Goal: Task Accomplishment & Management: Complete application form

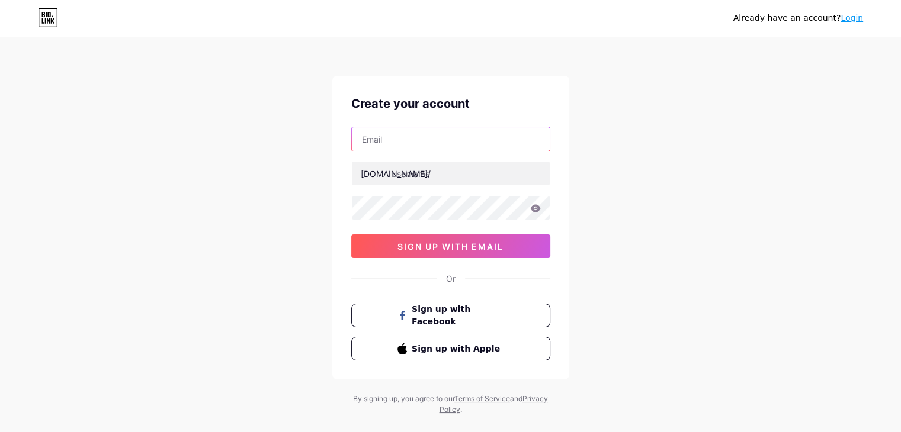
click at [455, 143] on input "text" at bounding box center [451, 139] width 198 height 24
type input "[EMAIL_ADDRESS][DOMAIN_NAME]"
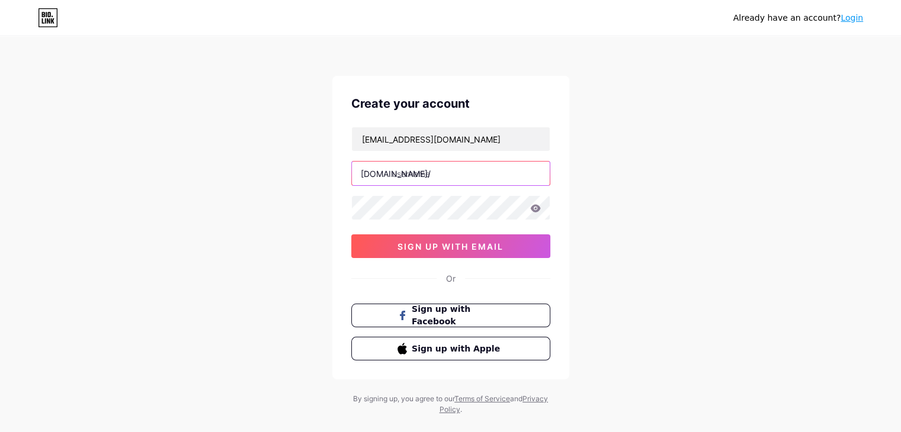
click at [449, 166] on input "text" at bounding box center [451, 174] width 198 height 24
type input "tuyulgalak"
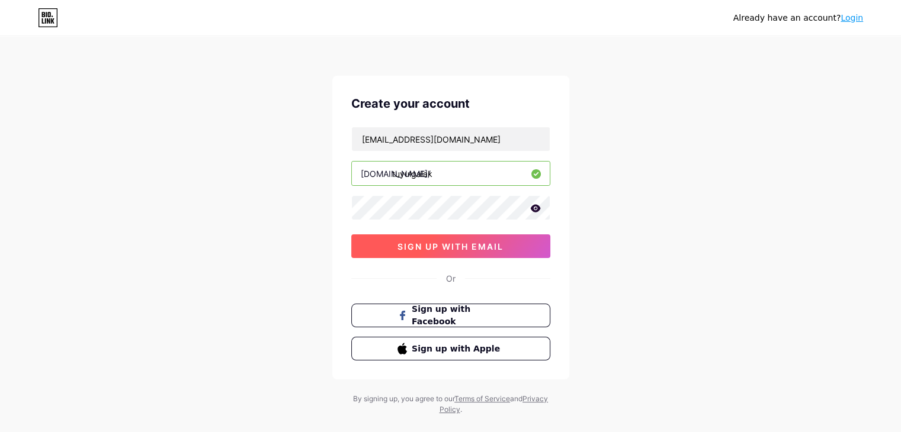
click at [393, 243] on button "sign up with email" at bounding box center [450, 247] width 199 height 24
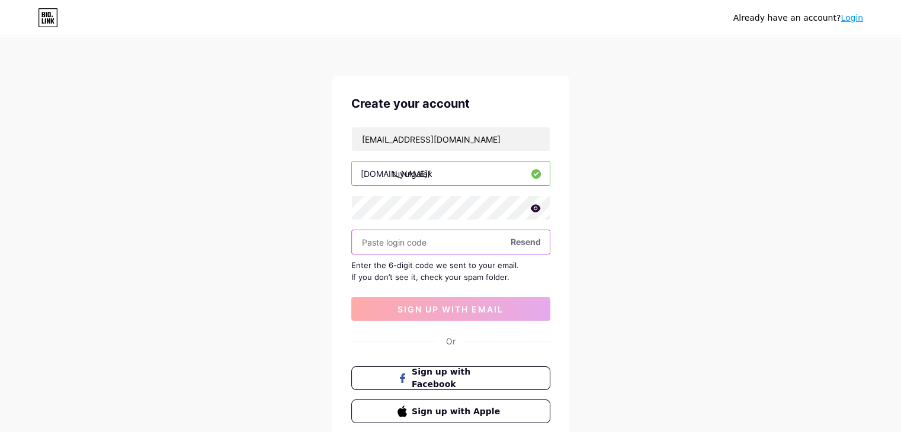
click at [426, 235] on input "text" at bounding box center [451, 242] width 198 height 24
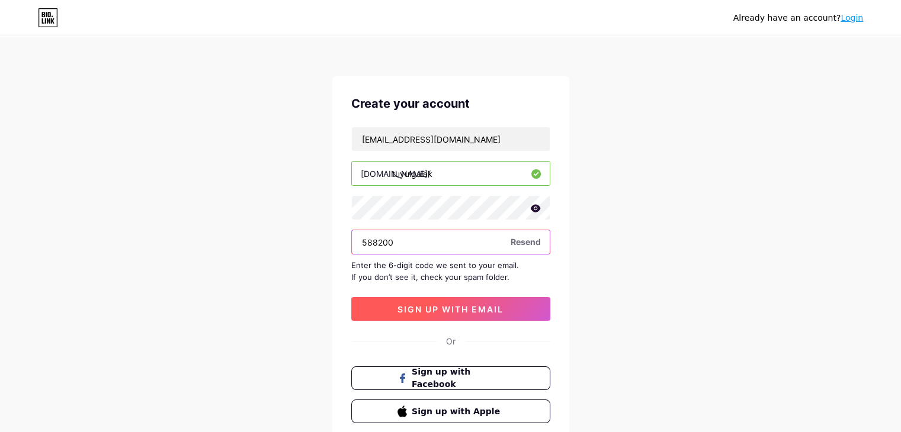
type input "588200"
click at [445, 304] on span "sign up with email" at bounding box center [451, 309] width 106 height 10
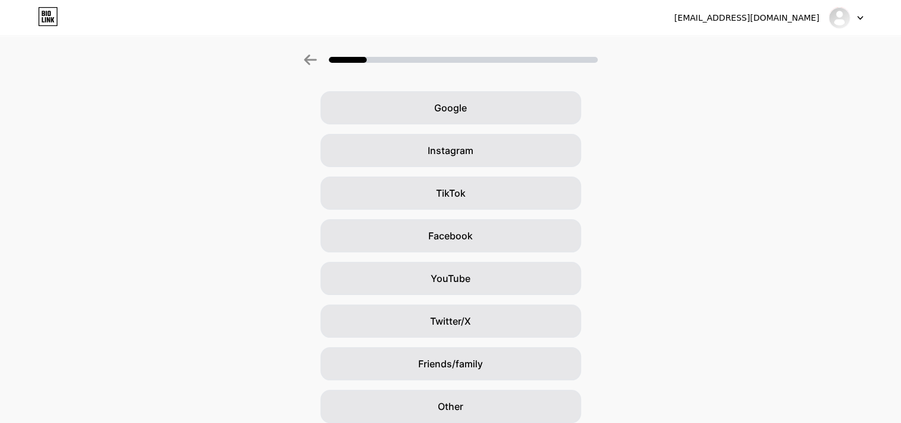
scroll to position [88, 0]
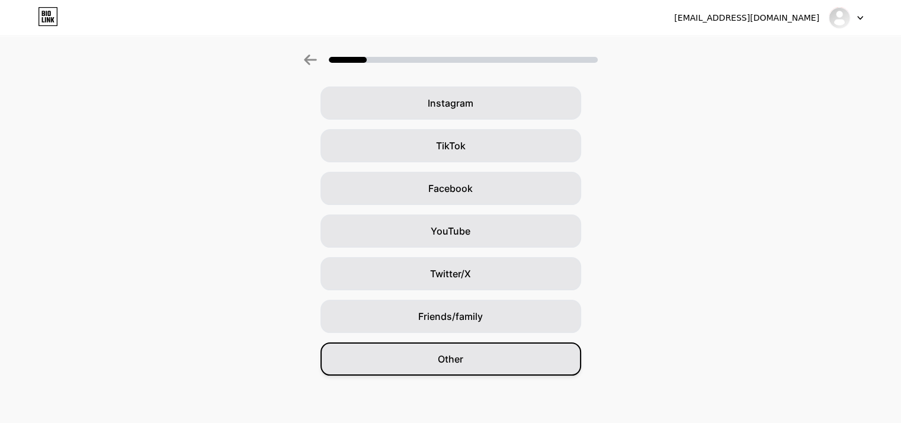
click at [509, 363] on div "Other" at bounding box center [450, 358] width 261 height 33
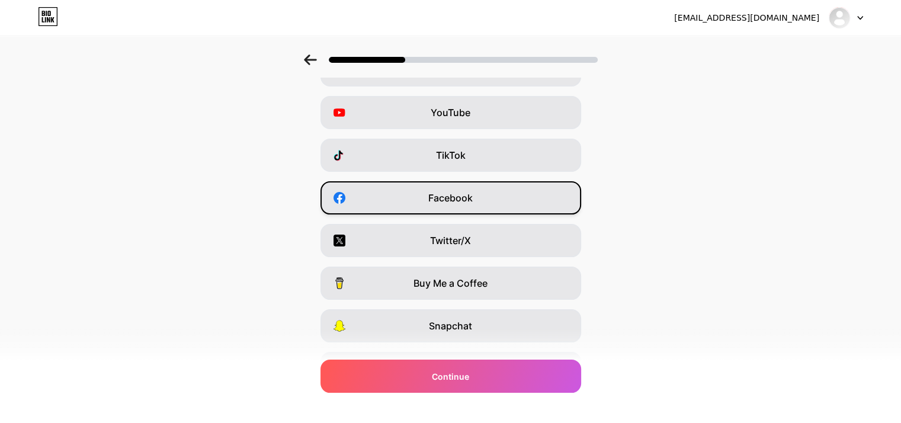
scroll to position [0, 0]
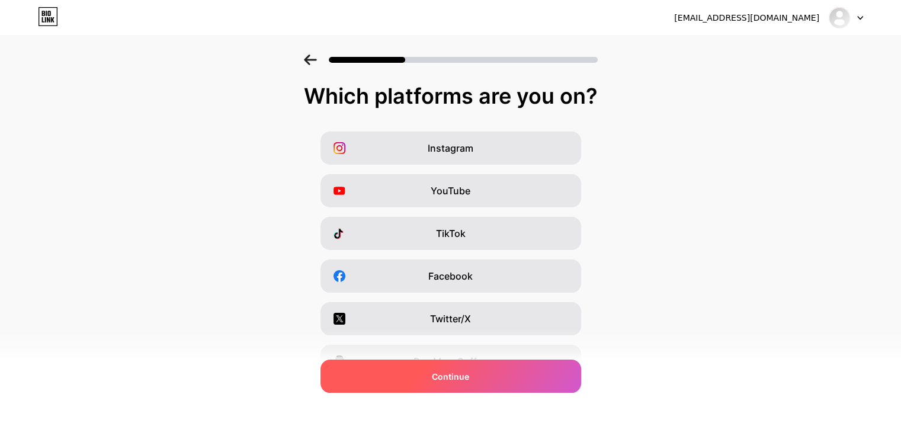
click at [505, 372] on div "Continue" at bounding box center [450, 376] width 261 height 33
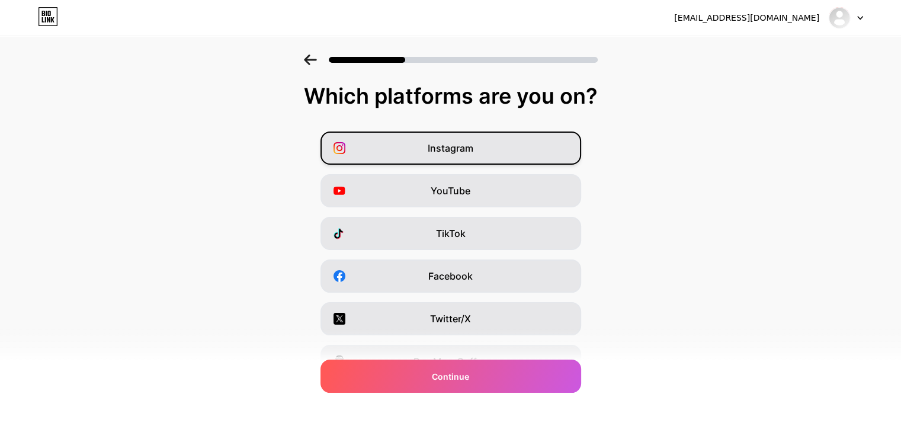
click at [463, 157] on div "Instagram" at bounding box center [450, 148] width 261 height 33
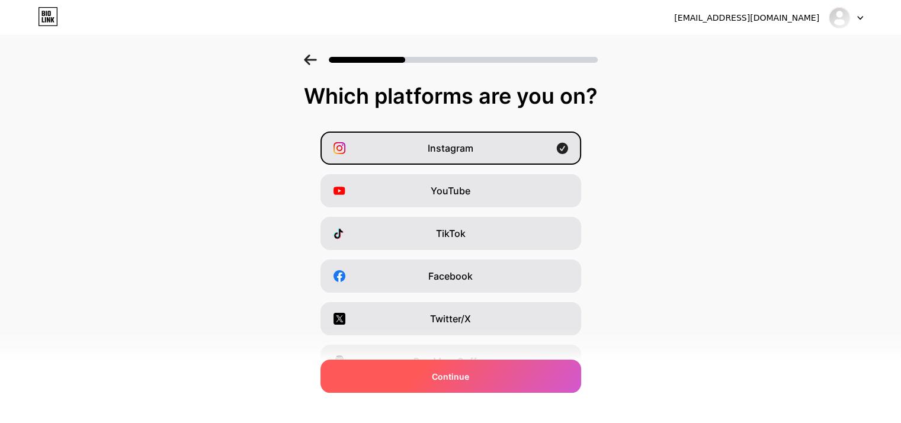
click at [451, 375] on span "Continue" at bounding box center [450, 376] width 37 height 12
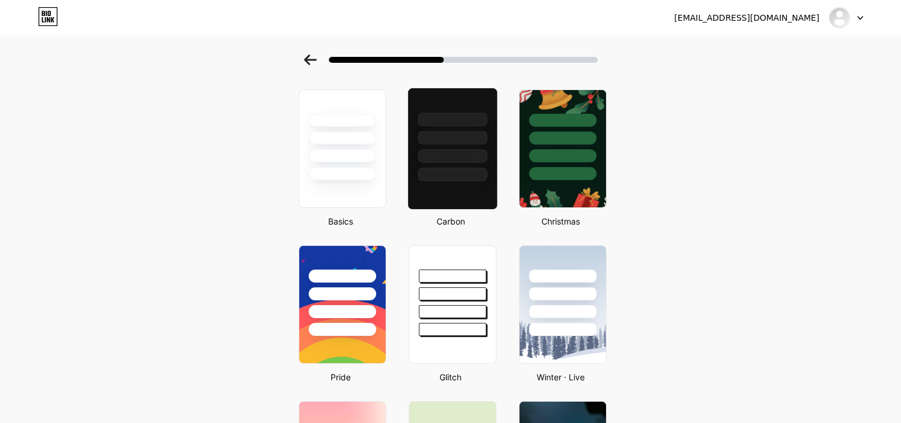
scroll to position [118, 0]
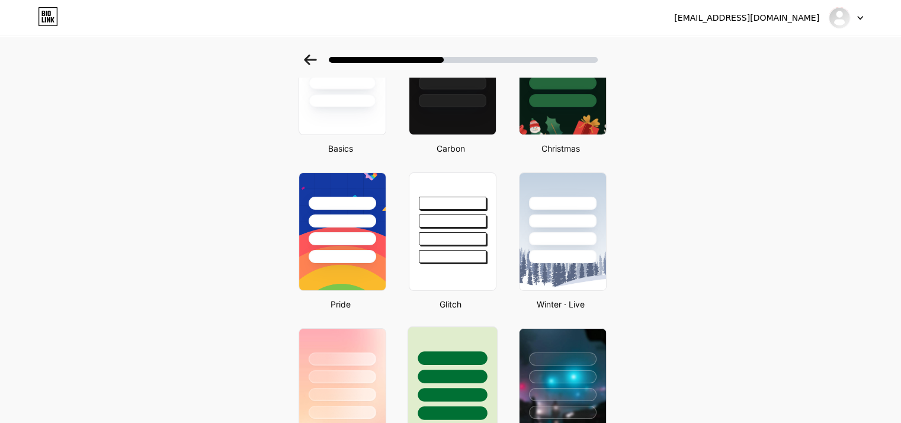
click at [460, 337] on div at bounding box center [452, 373] width 89 height 93
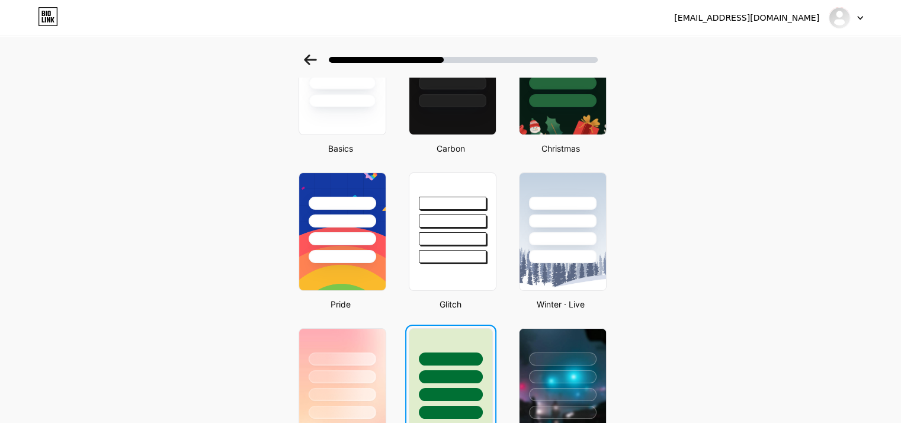
scroll to position [0, 0]
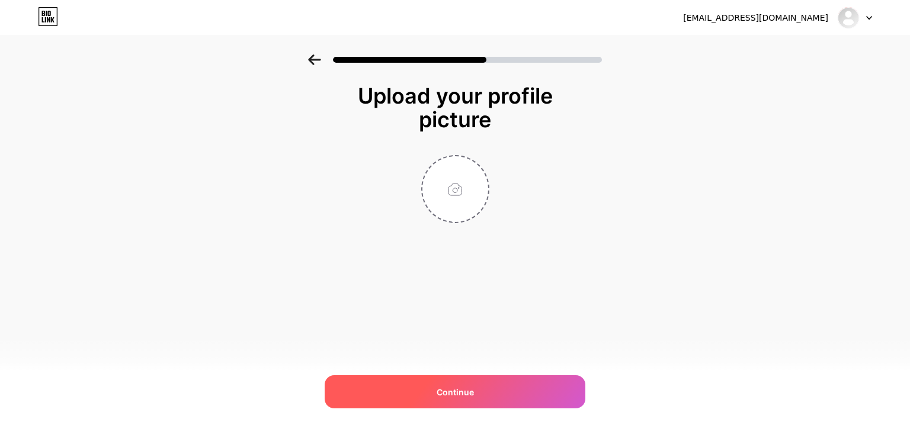
click at [469, 389] on span "Continue" at bounding box center [455, 392] width 37 height 12
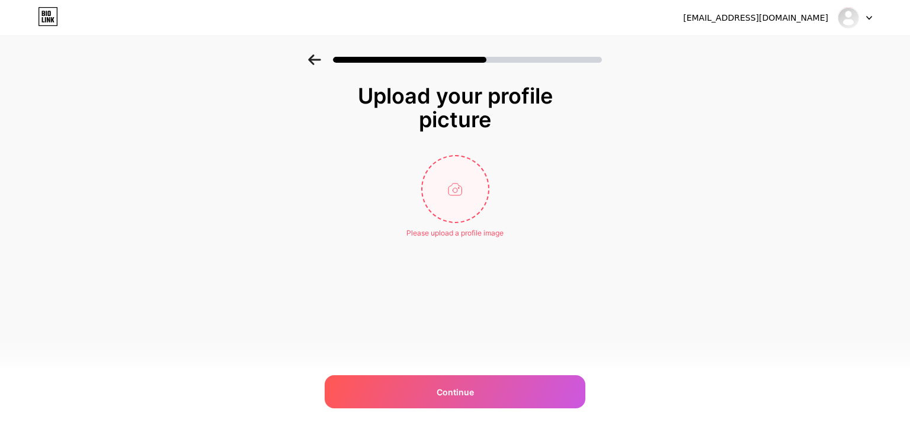
click at [477, 201] on input "file" at bounding box center [455, 189] width 66 height 66
type input "C:\fakepath\Gemini_Generated_Image_ifih70ifih70ifih.png"
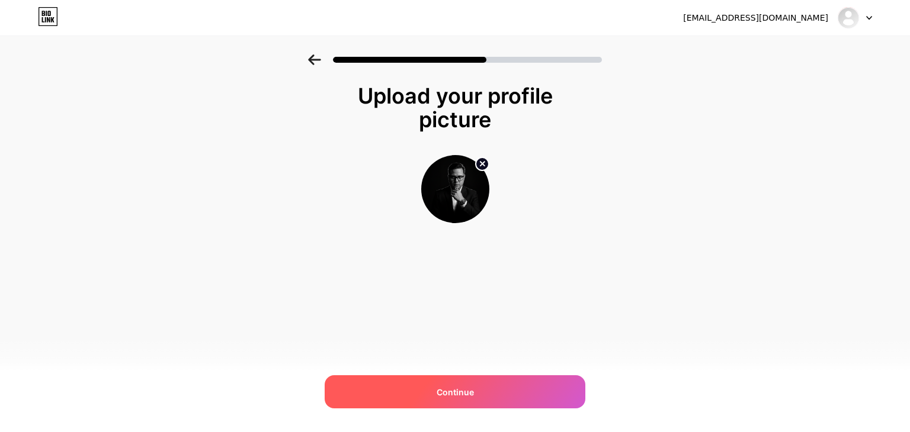
click at [528, 393] on div "Continue" at bounding box center [455, 392] width 261 height 33
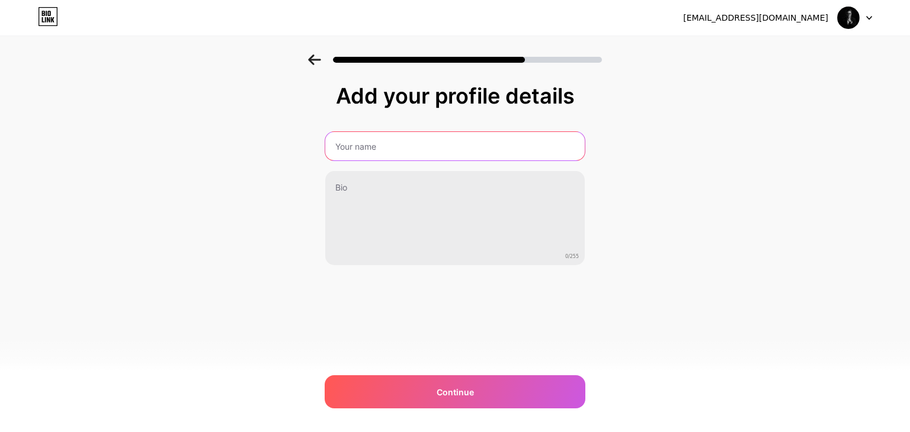
click at [346, 145] on input "text" at bounding box center [454, 146] width 259 height 28
type input "Tuyul Galak"
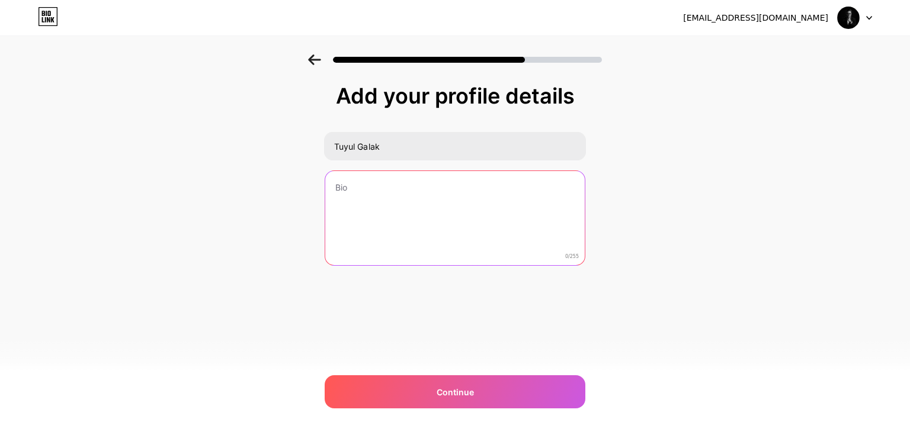
click at [350, 190] on textarea at bounding box center [454, 218] width 259 height 95
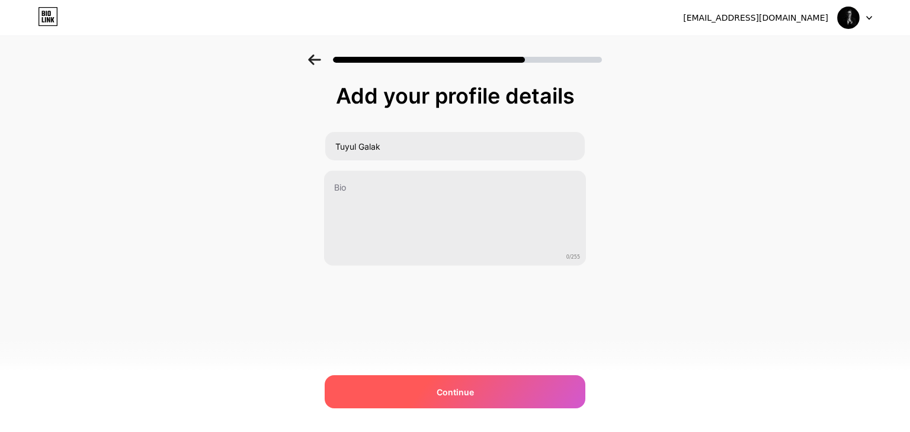
click at [464, 394] on span "Continue" at bounding box center [455, 392] width 37 height 12
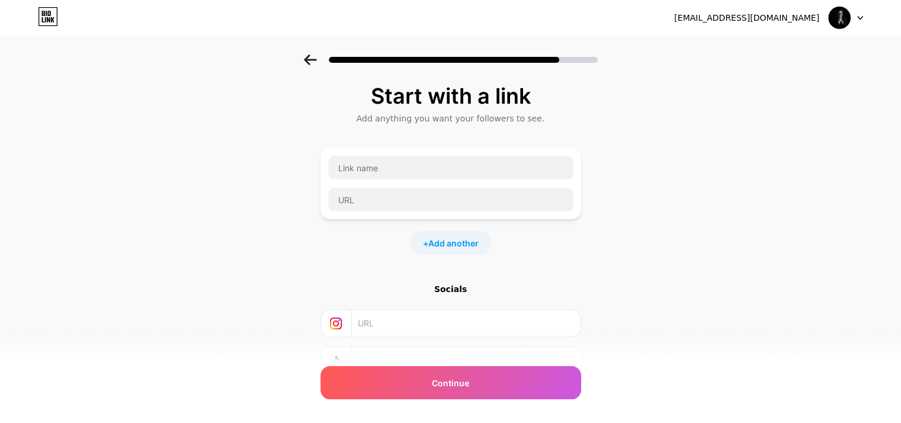
scroll to position [94, 0]
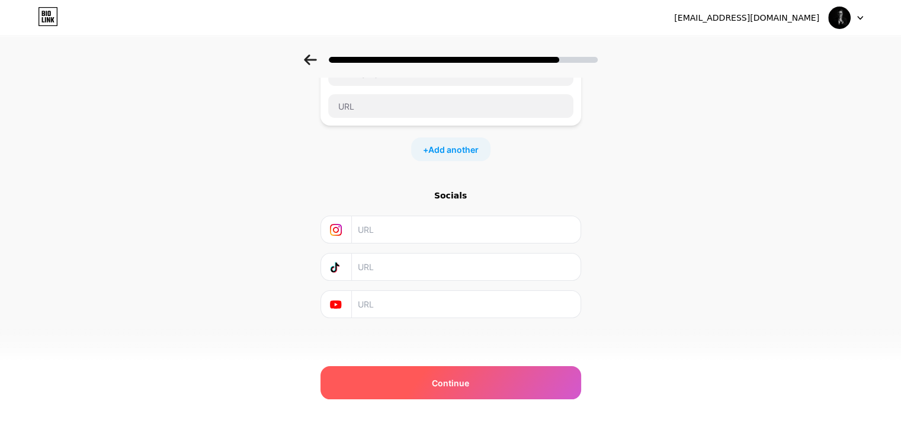
click at [519, 377] on div "Continue" at bounding box center [450, 382] width 261 height 33
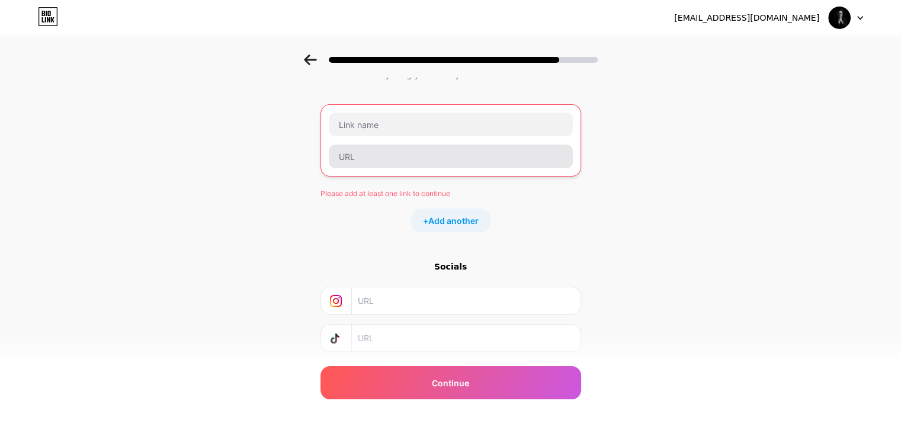
scroll to position [0, 0]
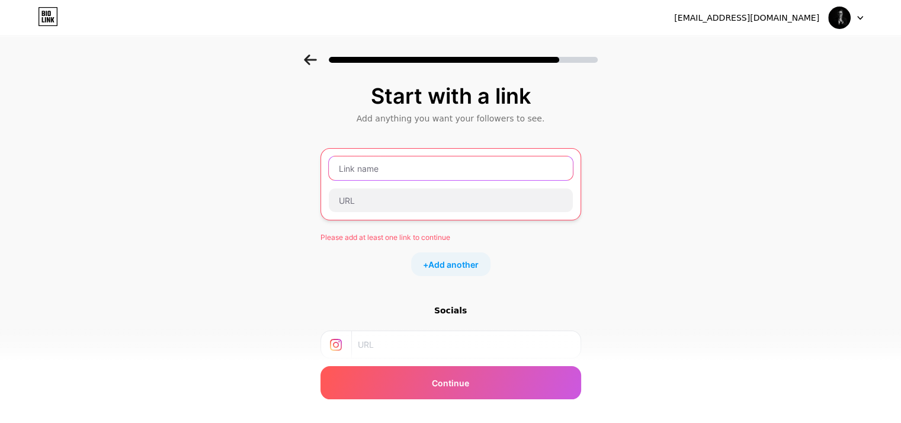
click at [431, 171] on input "text" at bounding box center [451, 168] width 244 height 24
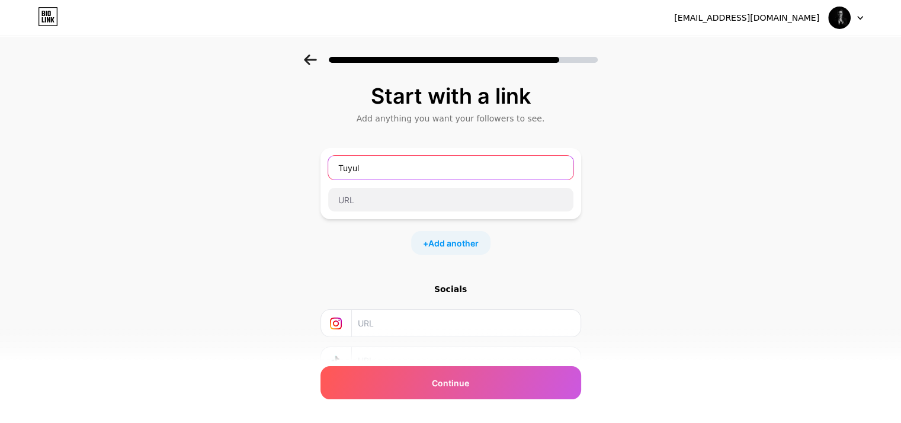
type input "Tuyul"
click at [719, 243] on div "Start with a link Add anything you want your followers to see. Tuyul + Add anot…" at bounding box center [450, 263] width 901 height 416
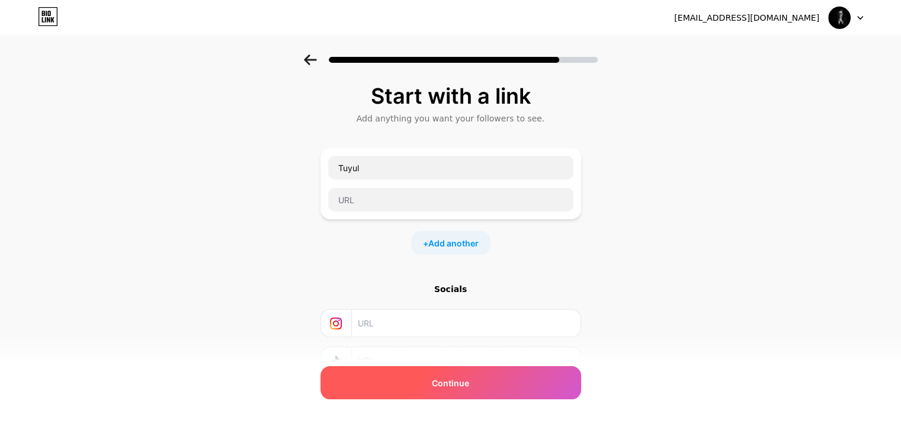
click at [506, 384] on div "Continue" at bounding box center [450, 382] width 261 height 33
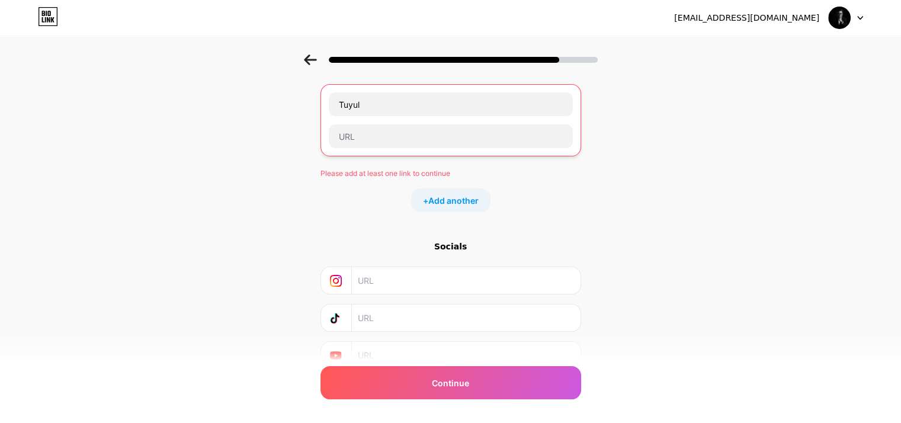
scroll to position [115, 0]
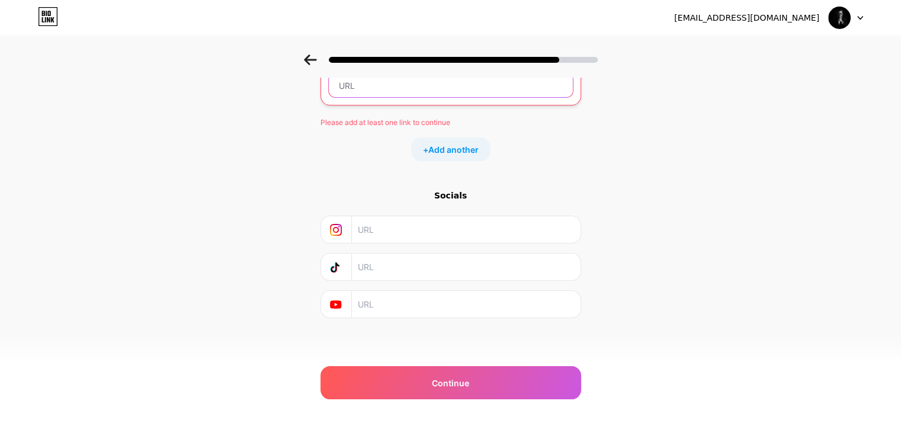
click at [405, 86] on input "text" at bounding box center [451, 85] width 244 height 24
paste input "[URL][DOMAIN_NAME]"
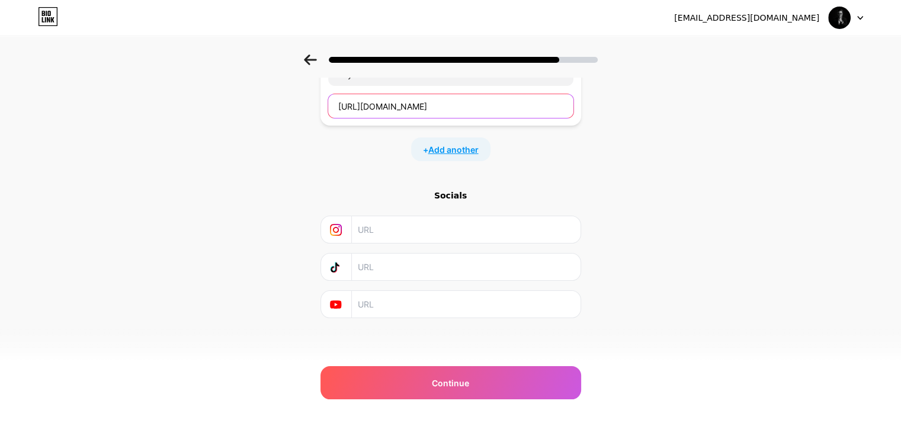
scroll to position [0, 781]
type input "[URL][DOMAIN_NAME]"
click at [690, 275] on div "Start with a link Add anything you want your followers to see. Tuyul [URL][DOMA…" at bounding box center [450, 169] width 901 height 416
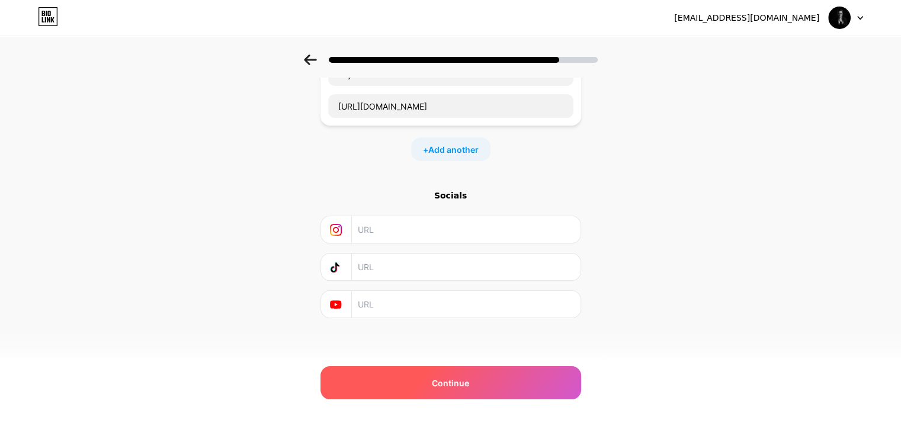
click at [511, 381] on div "Continue" at bounding box center [450, 382] width 261 height 33
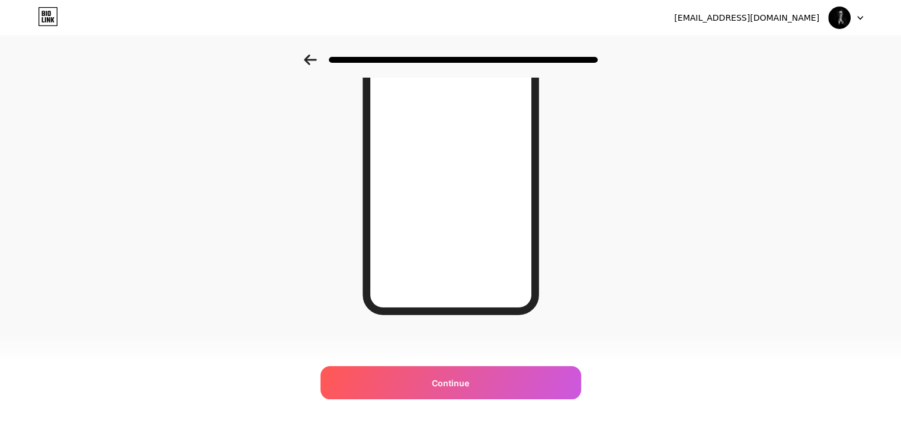
scroll to position [172, 0]
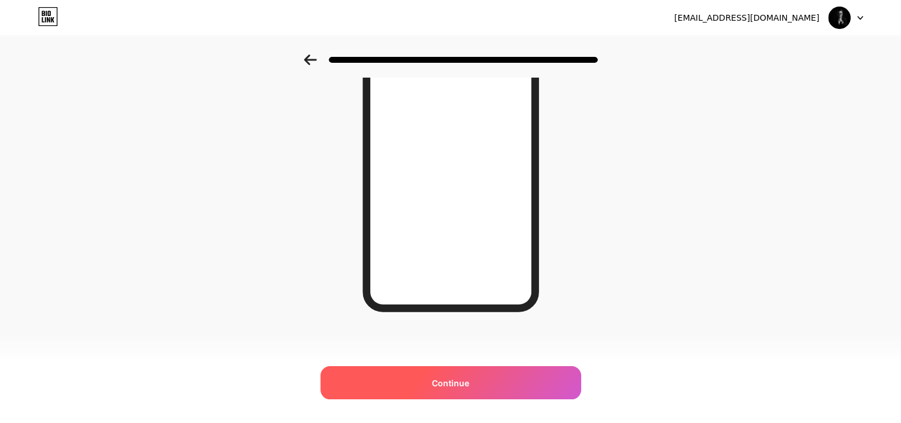
click at [497, 378] on div "Continue" at bounding box center [450, 382] width 261 height 33
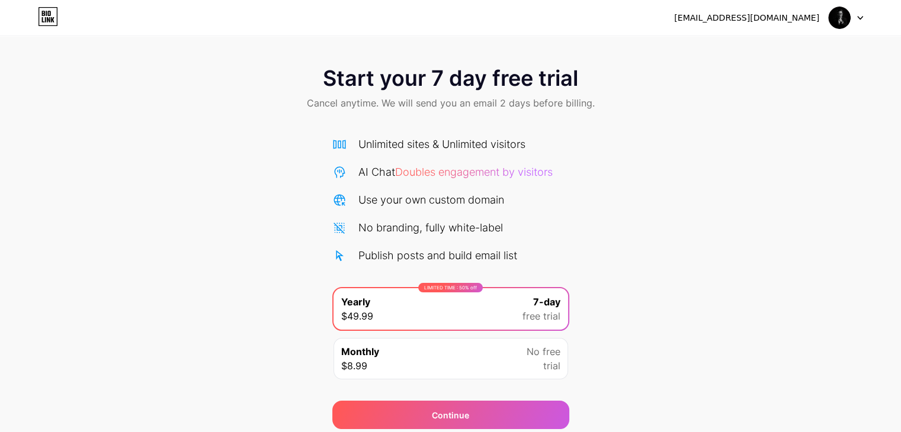
click at [853, 19] on div at bounding box center [846, 17] width 34 height 21
click at [761, 47] on li "Logout" at bounding box center [789, 49] width 147 height 32
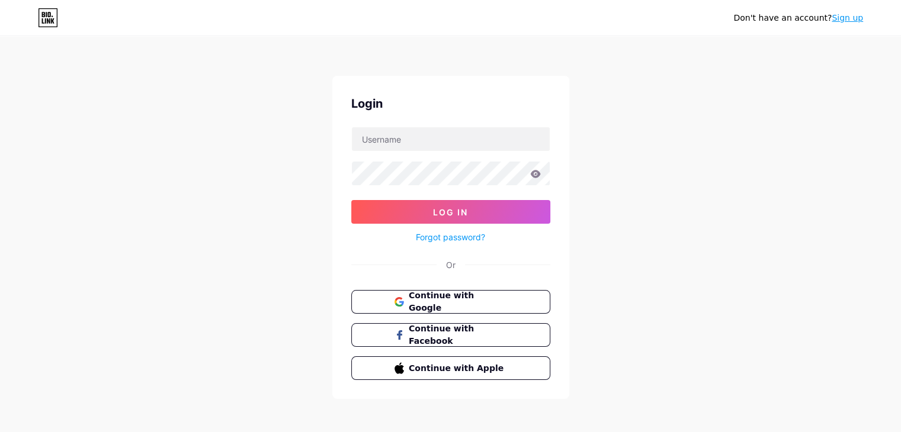
click at [750, 47] on div "Don't have an account? Sign up Login Log In Forgot password? Or Continue with G…" at bounding box center [450, 218] width 901 height 437
click at [641, 204] on div "Don't have an account? Sign up Login Log In Forgot password? Or Continue with G…" at bounding box center [450, 218] width 901 height 437
